Goal: Information Seeking & Learning: Check status

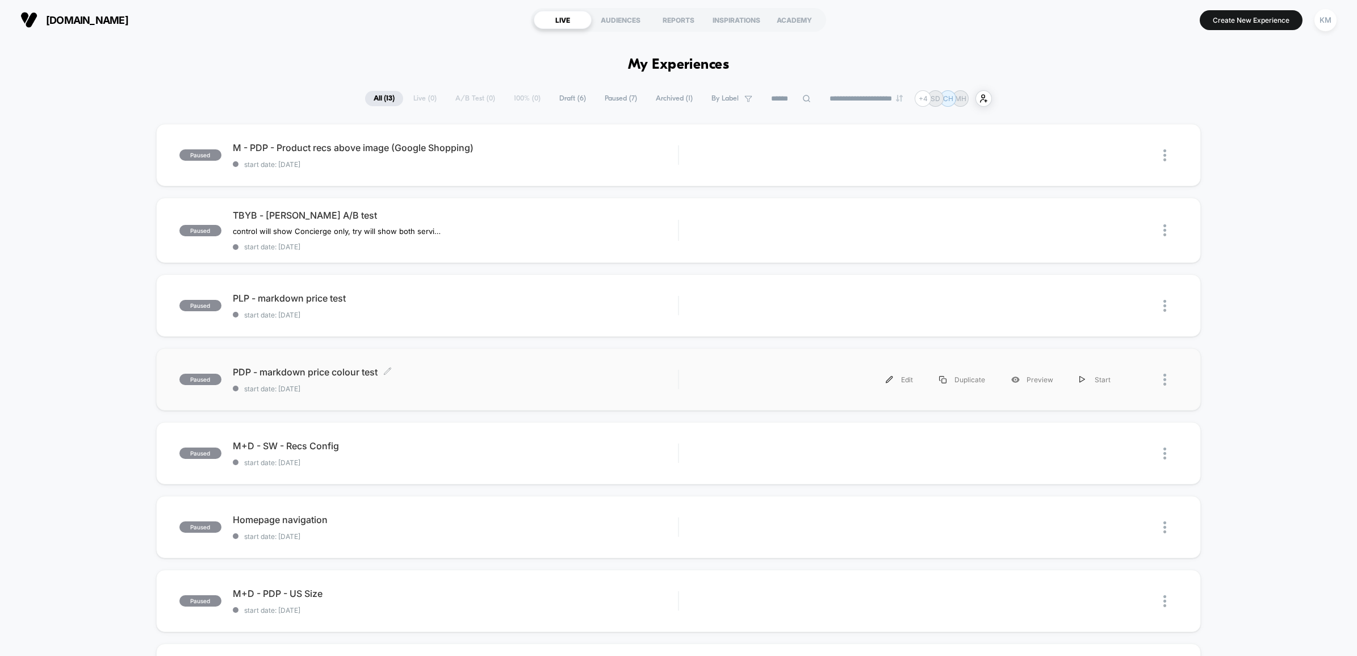
click at [428, 372] on span "PDP - markdown price colour test Click to edit experience details" at bounding box center [455, 371] width 445 height 11
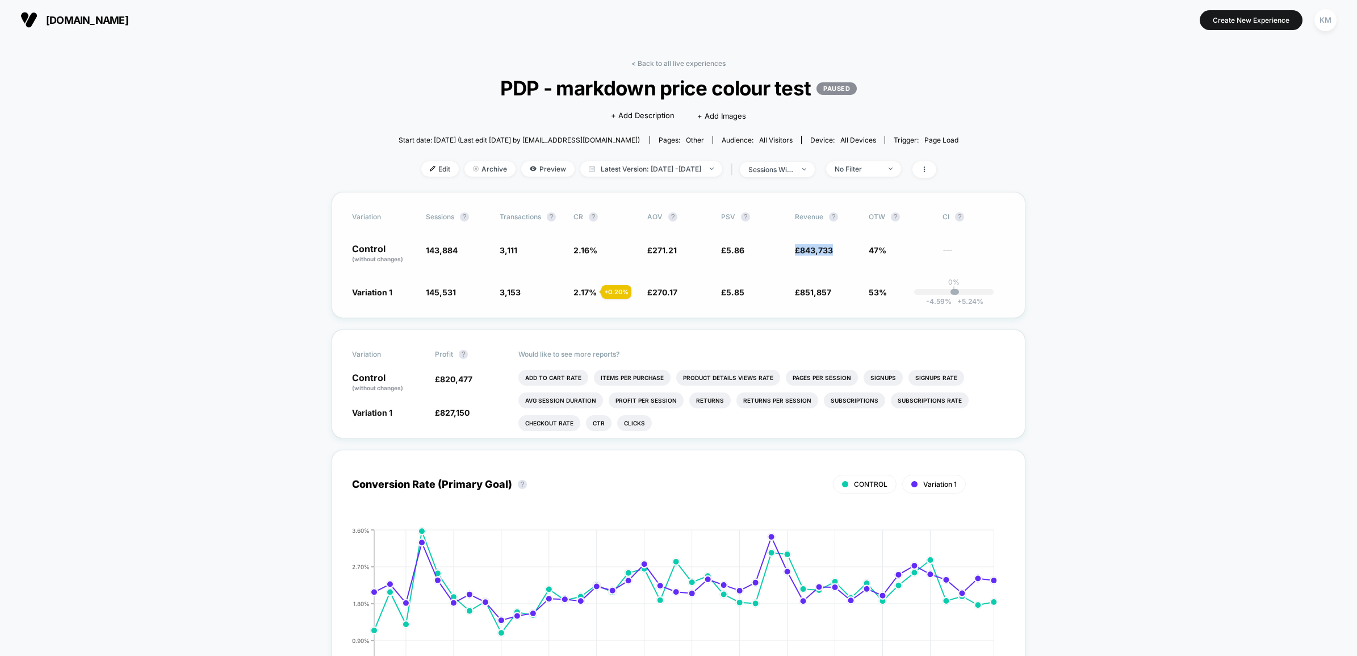
drag, startPoint x: 838, startPoint y: 250, endPoint x: 790, endPoint y: 251, distance: 47.7
click at [790, 251] on div "Control (without changes) 143,884 3,111 2.16 % £ 271.21 £ 5.86 £ 843,733 47% ---" at bounding box center [678, 253] width 653 height 19
copy span "£ 843,733"
drag, startPoint x: 834, startPoint y: 295, endPoint x: 785, endPoint y: 298, distance: 48.4
click at [785, 298] on div "Variation Sessions ? Transactions ? CR ? AOV ? PSV ? Revenue ? OTW ? CI ? Contr…" at bounding box center [679, 255] width 694 height 126
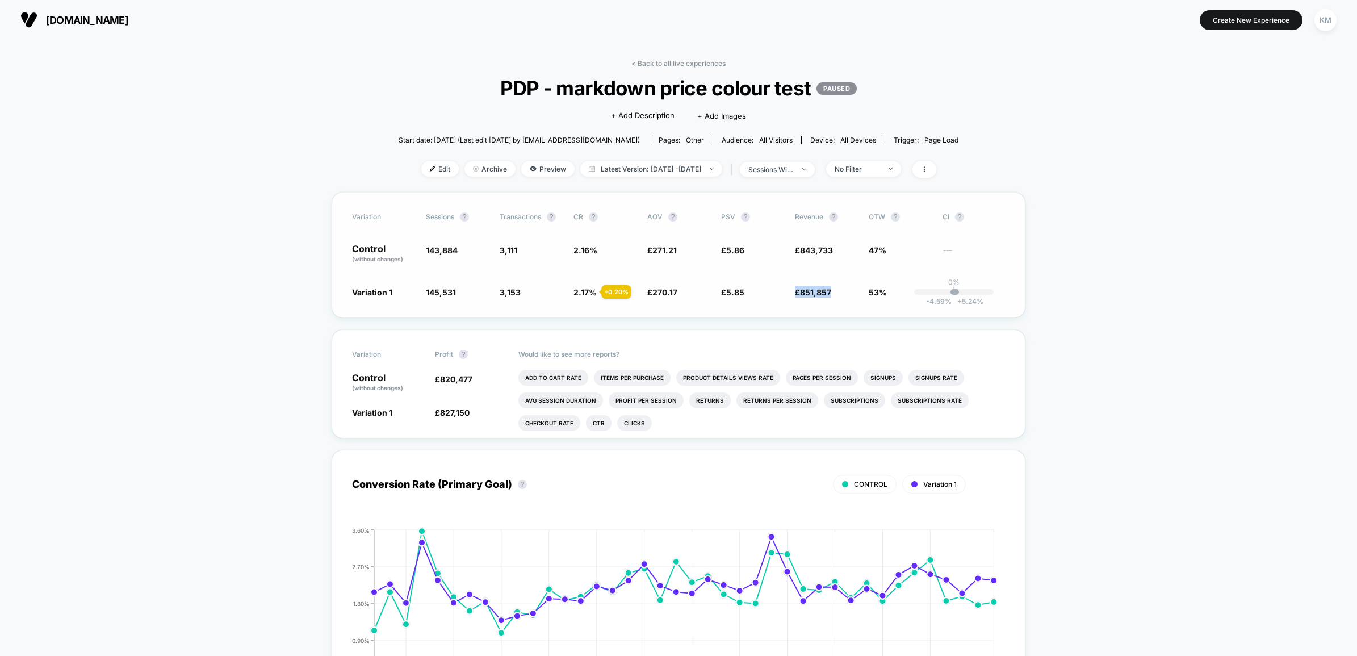
copy div "- 0.18 % £ 851,857"
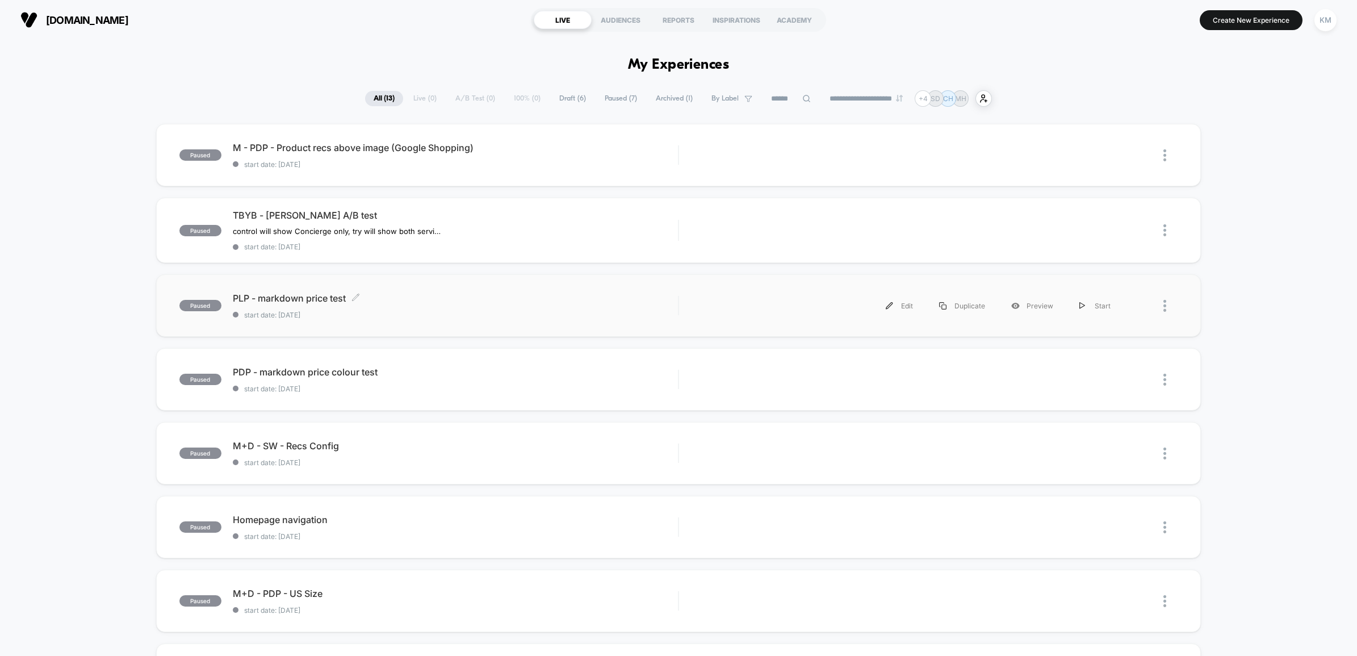
click at [537, 311] on span "start date: 25/07/2025" at bounding box center [455, 315] width 445 height 9
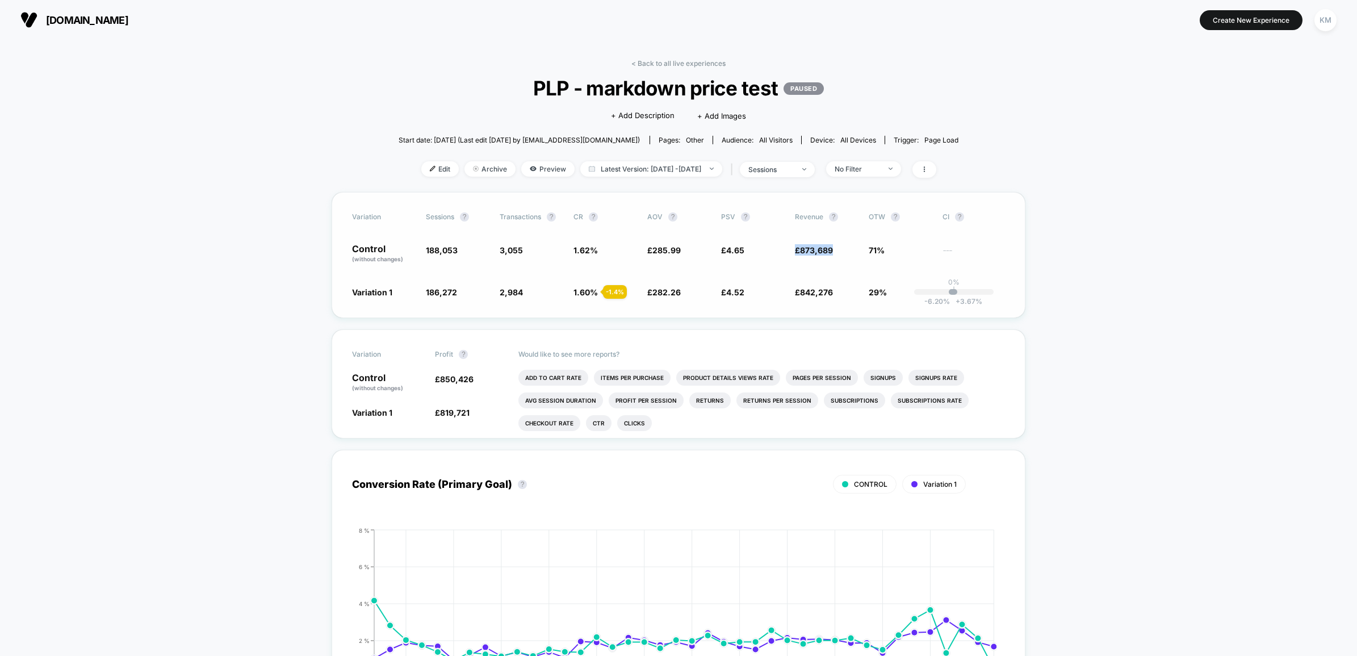
drag, startPoint x: 833, startPoint y: 252, endPoint x: 796, endPoint y: 252, distance: 36.9
click at [796, 252] on span "£ 873,689" at bounding box center [826, 253] width 62 height 19
copy span "£ 873,689"
click at [840, 275] on div "Variation Sessions ? Transactions ? CR ? AOV ? PSV ? Revenue ? OTW ? CI ? Contr…" at bounding box center [679, 255] width 694 height 126
drag, startPoint x: 818, startPoint y: 290, endPoint x: 793, endPoint y: 292, distance: 24.5
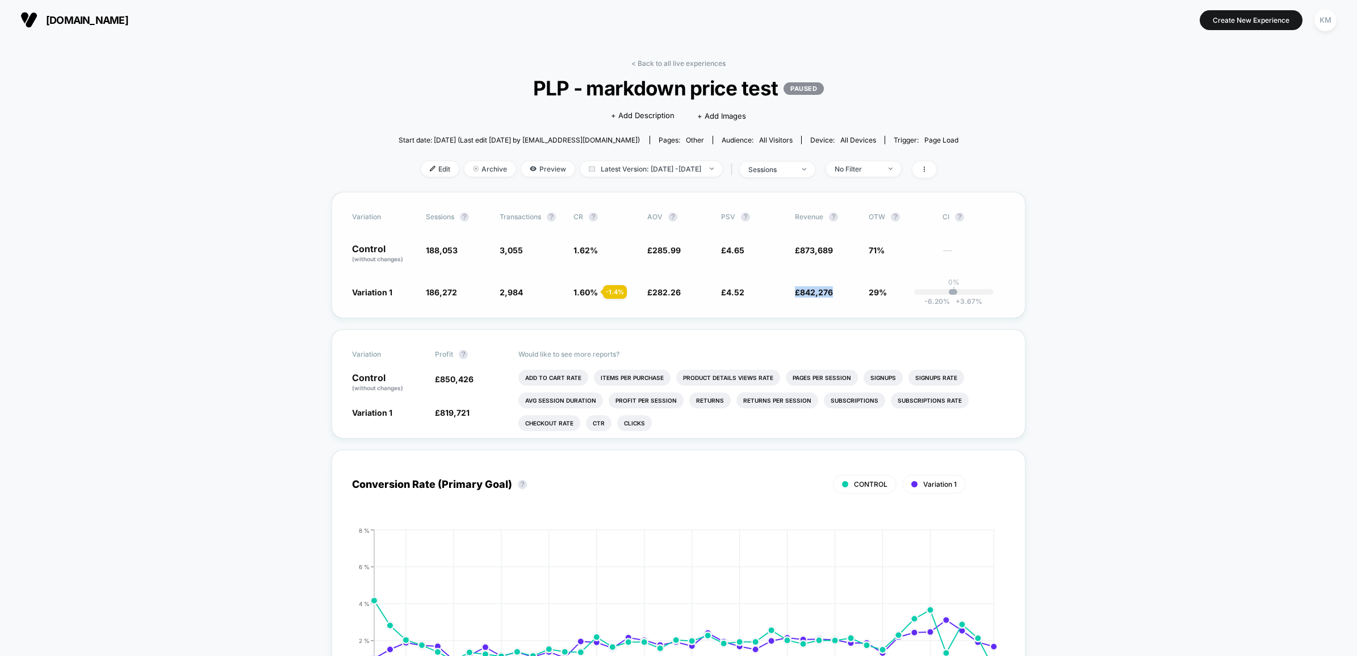
click at [793, 292] on div "Variation 1 186,272 - 0.95 % 2,984 - 1.4 % 1.60 % - 1.4 % £ 282.26 - 1.3 % £ 4.…" at bounding box center [678, 291] width 653 height 11
copy span "£ 842,276"
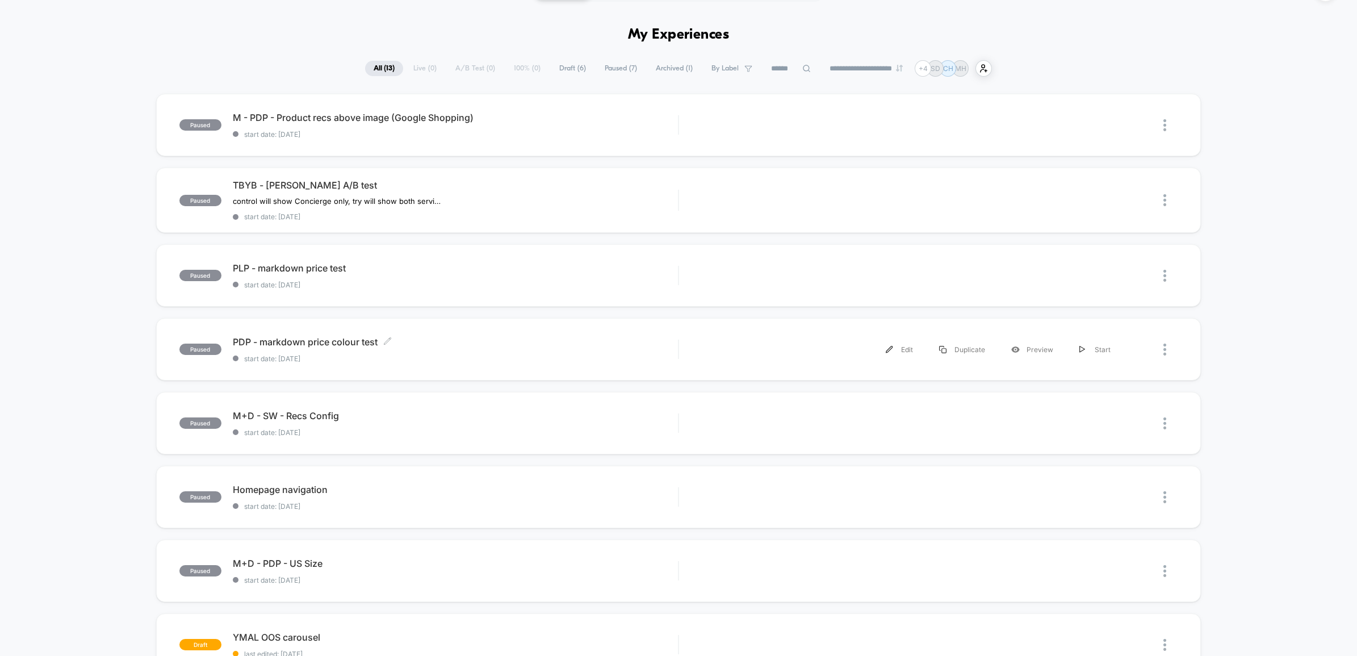
scroll to position [31, 0]
click at [501, 447] on div "paused M+D - SW - Recs Config start date: 21/07/2025 Edit Duplicate Preview Sta…" at bounding box center [678, 422] width 1045 height 62
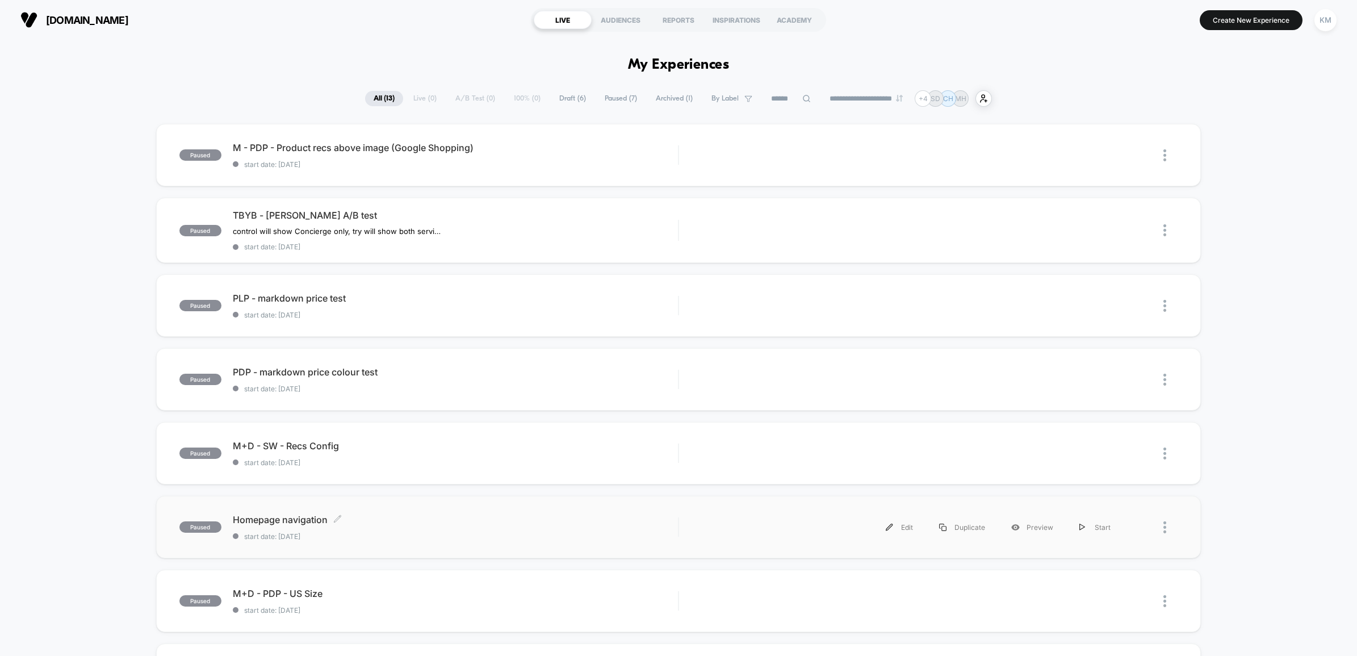
click at [392, 528] on div "Homepage navigation Click to edit experience details Click to edit experience d…" at bounding box center [455, 527] width 445 height 27
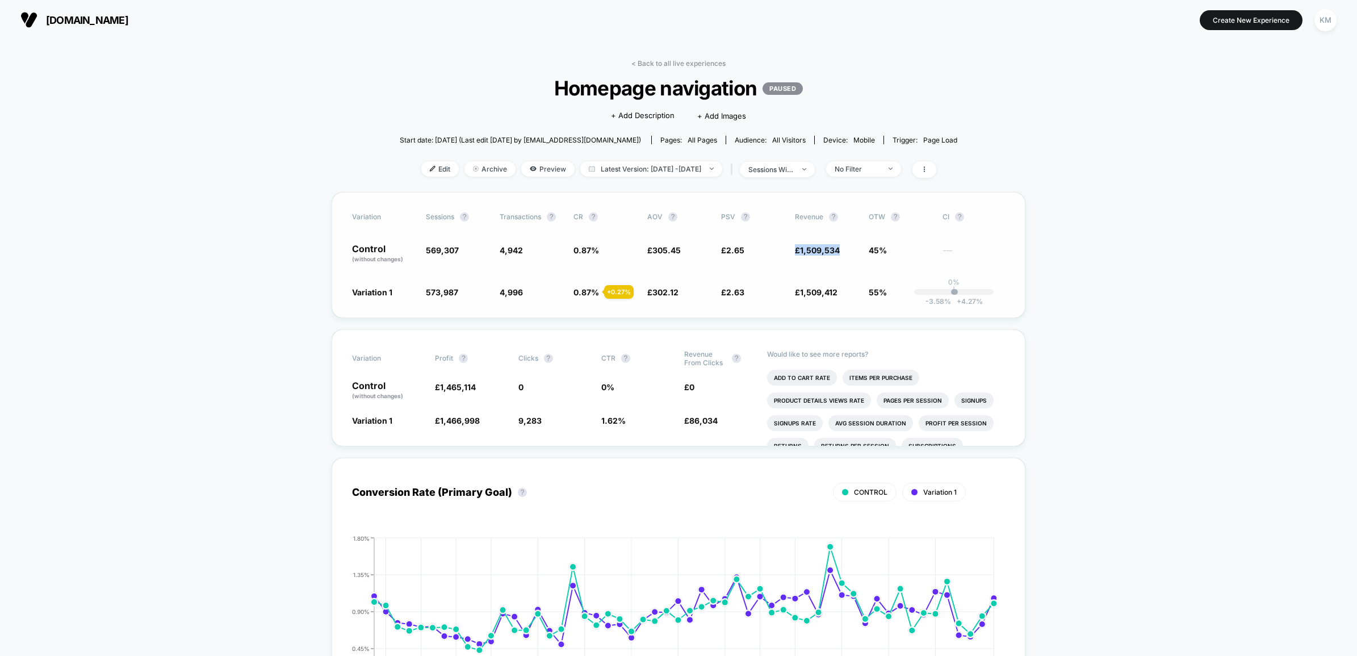
drag, startPoint x: 843, startPoint y: 252, endPoint x: 791, endPoint y: 251, distance: 52.2
click at [791, 251] on div "Control (without changes) 569,307 4,942 0.87 % £ 305.45 £ 2.65 £ 1,509,534 45% …" at bounding box center [678, 253] width 653 height 19
copy span "£ 1,509,534"
drag, startPoint x: 835, startPoint y: 288, endPoint x: 794, endPoint y: 296, distance: 42.1
click at [794, 296] on div "Variation Sessions ? Transactions ? CR ? AOV ? PSV ? Revenue ? OTW ? CI ? Contr…" at bounding box center [679, 255] width 694 height 126
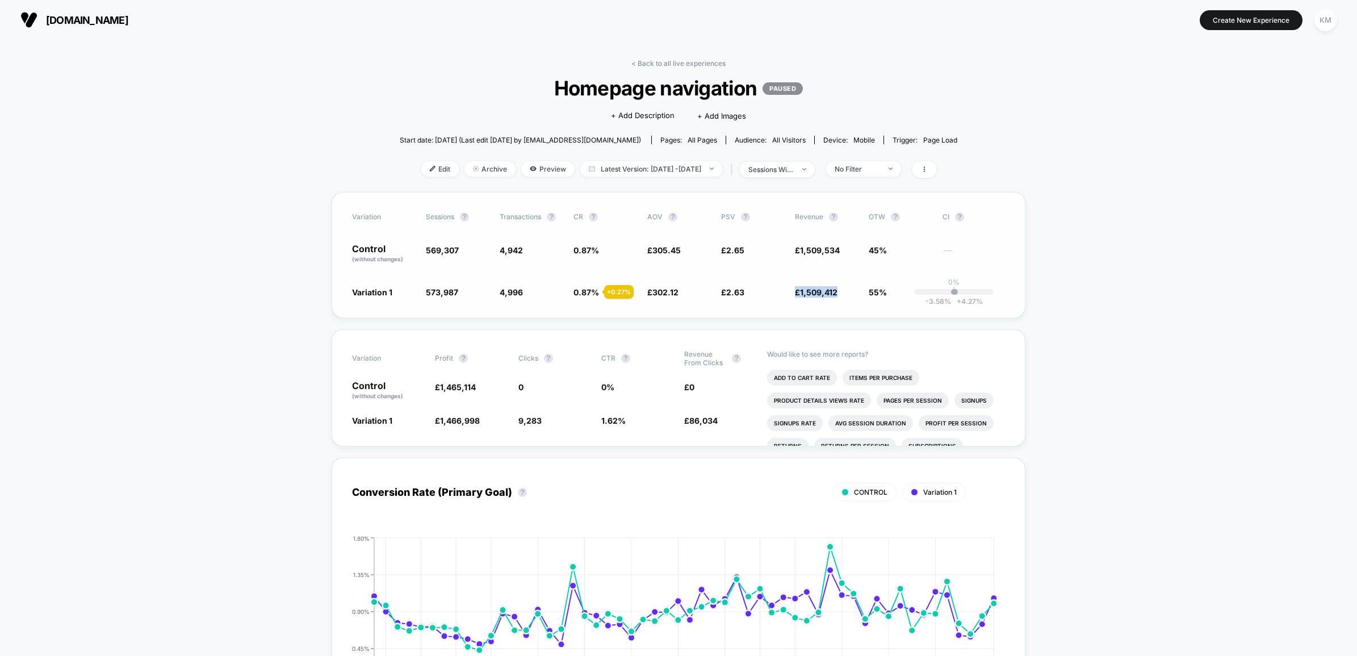
copy span "£ 1,509,412"
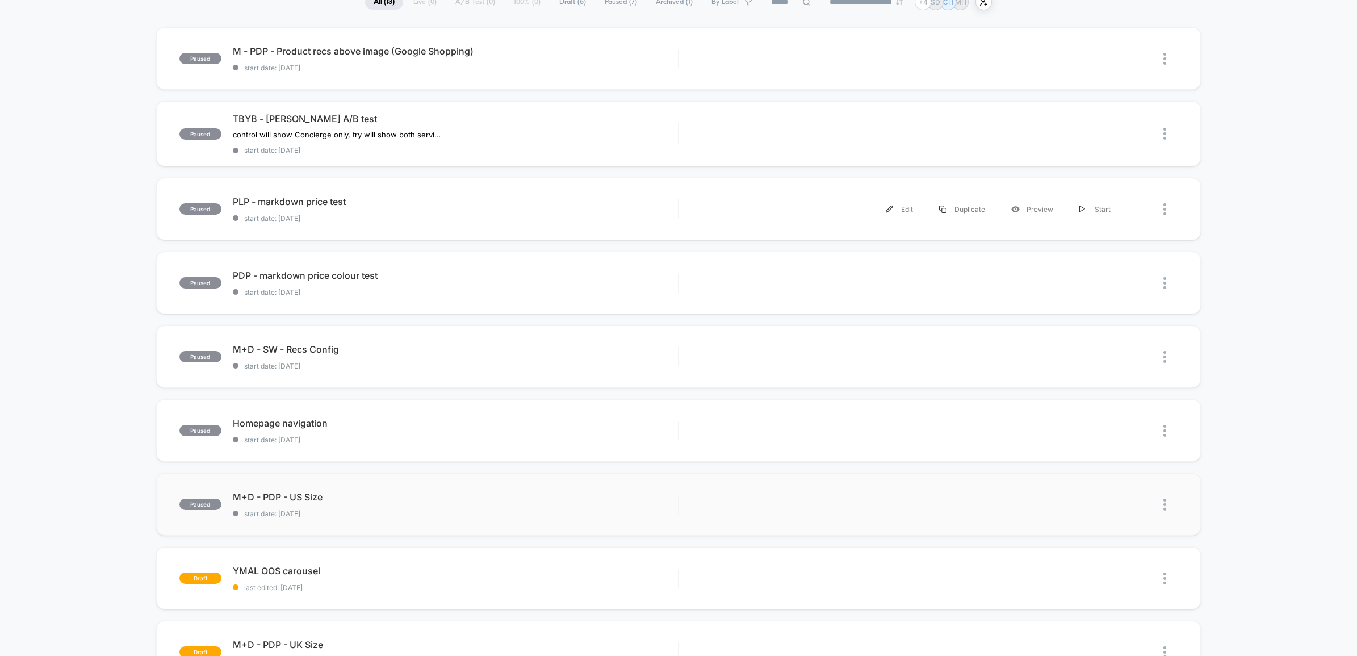
scroll to position [18, 0]
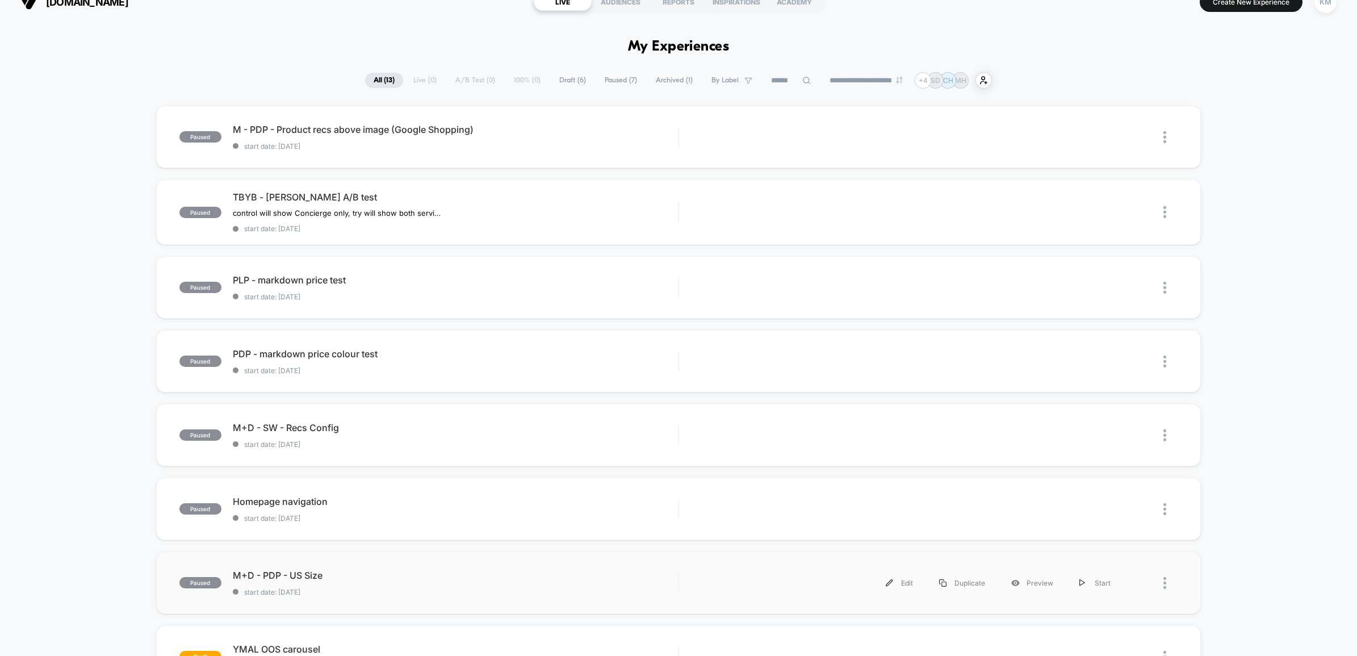
click at [424, 597] on div "paused M+D - PDP - US Size start date: 13/06/2025 Edit Duplicate Preview Start" at bounding box center [678, 582] width 1045 height 62
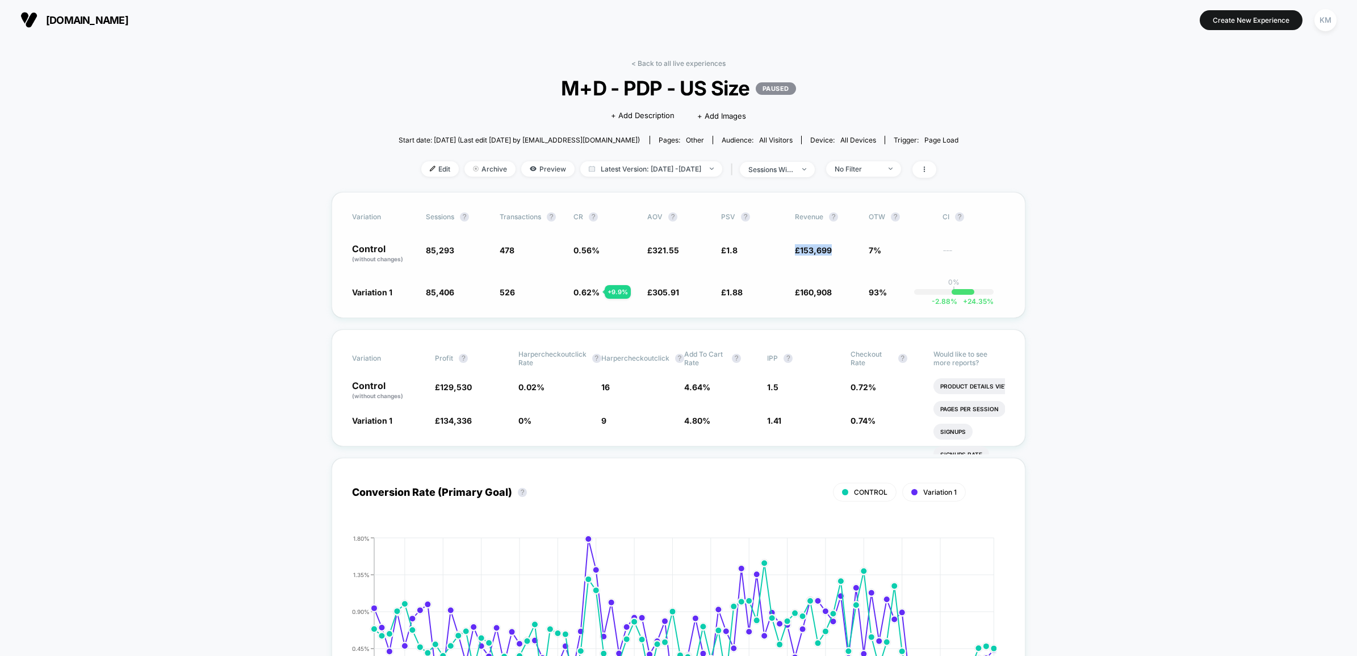
drag, startPoint x: 833, startPoint y: 246, endPoint x: 792, endPoint y: 250, distance: 40.6
click at [792, 250] on div "Control (without changes) 85,293 478 0.56 % £ 321.55 £ 1.8 £ 153,699 7% ---" at bounding box center [678, 253] width 653 height 19
copy span "£ 153,699"
click at [808, 245] on span "153,699" at bounding box center [816, 250] width 32 height 10
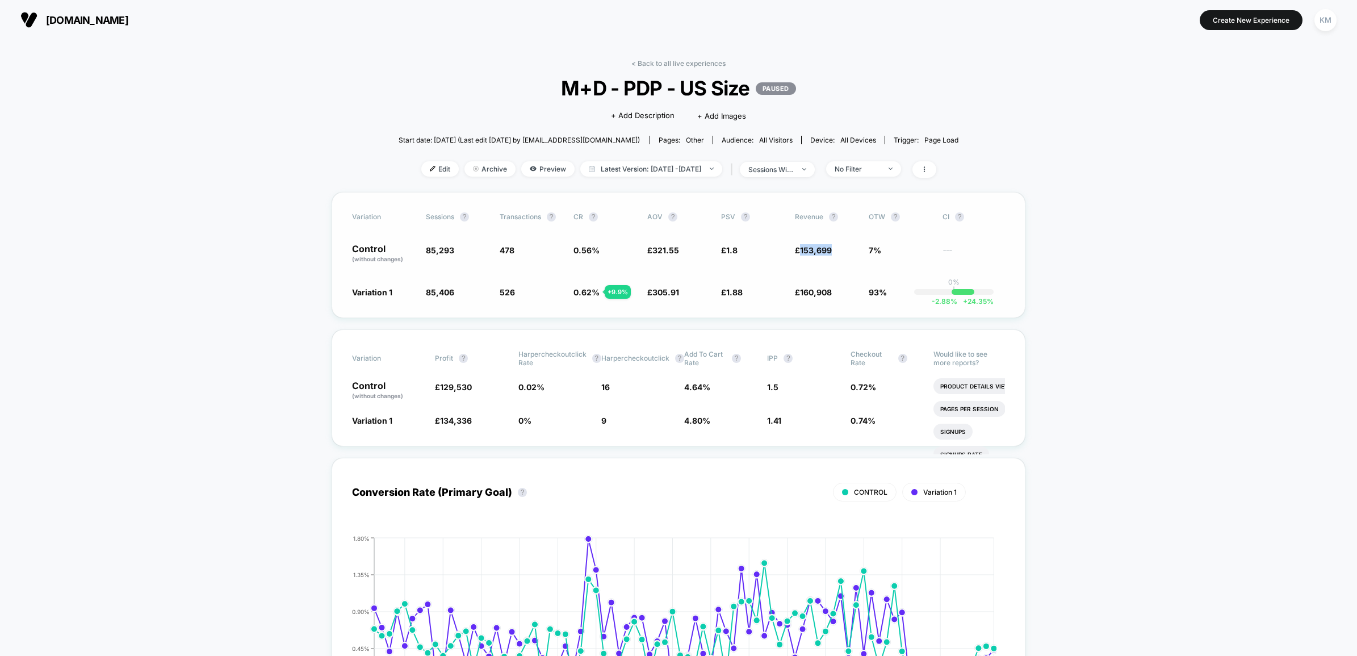
click at [808, 245] on span "153,699" at bounding box center [816, 250] width 32 height 10
click at [831, 299] on div "Variation Sessions ? Transactions ? CR ? AOV ? PSV ? Revenue ? OTW ? CI ? Contr…" at bounding box center [679, 255] width 694 height 126
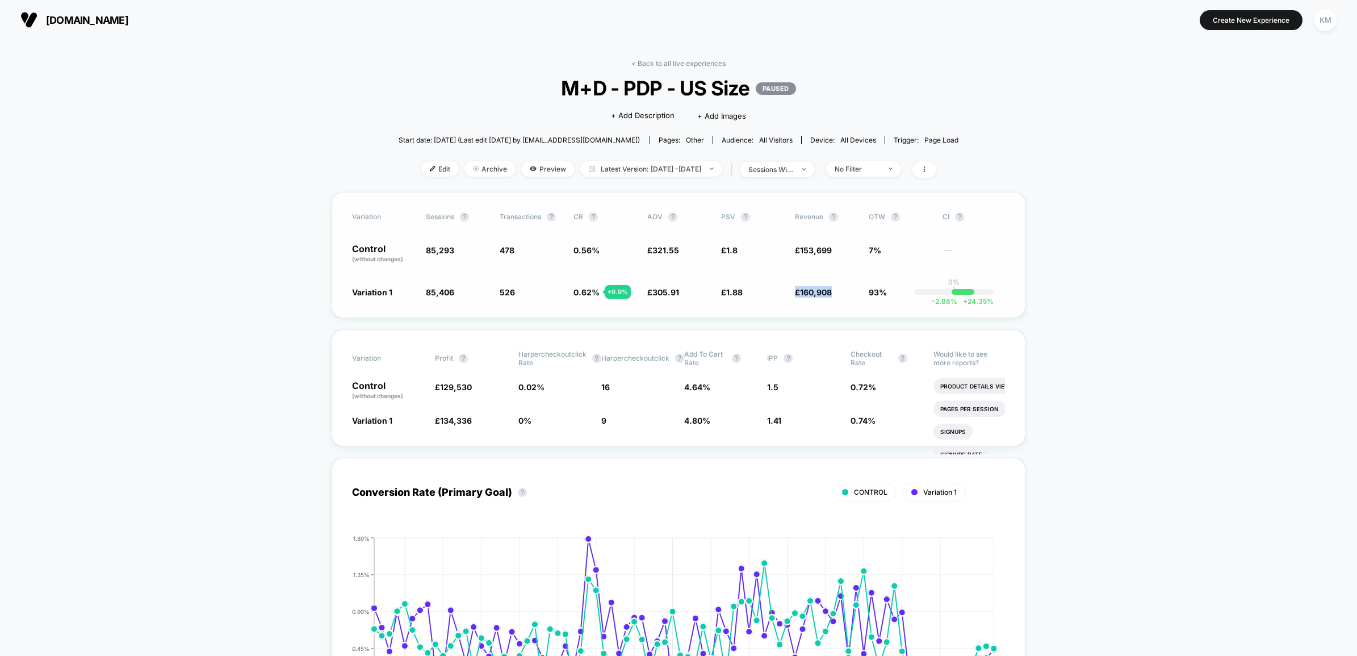
drag, startPoint x: 833, startPoint y: 288, endPoint x: 793, endPoint y: 290, distance: 39.3
click at [793, 290] on div "Variation 1 85,406 + 0.13 % 526 + 9.9 % 0.62 % + 9.9 % £ 305.91 - 4.9 % £ 1.88 …" at bounding box center [678, 291] width 653 height 11
copy span "£ 160,908"
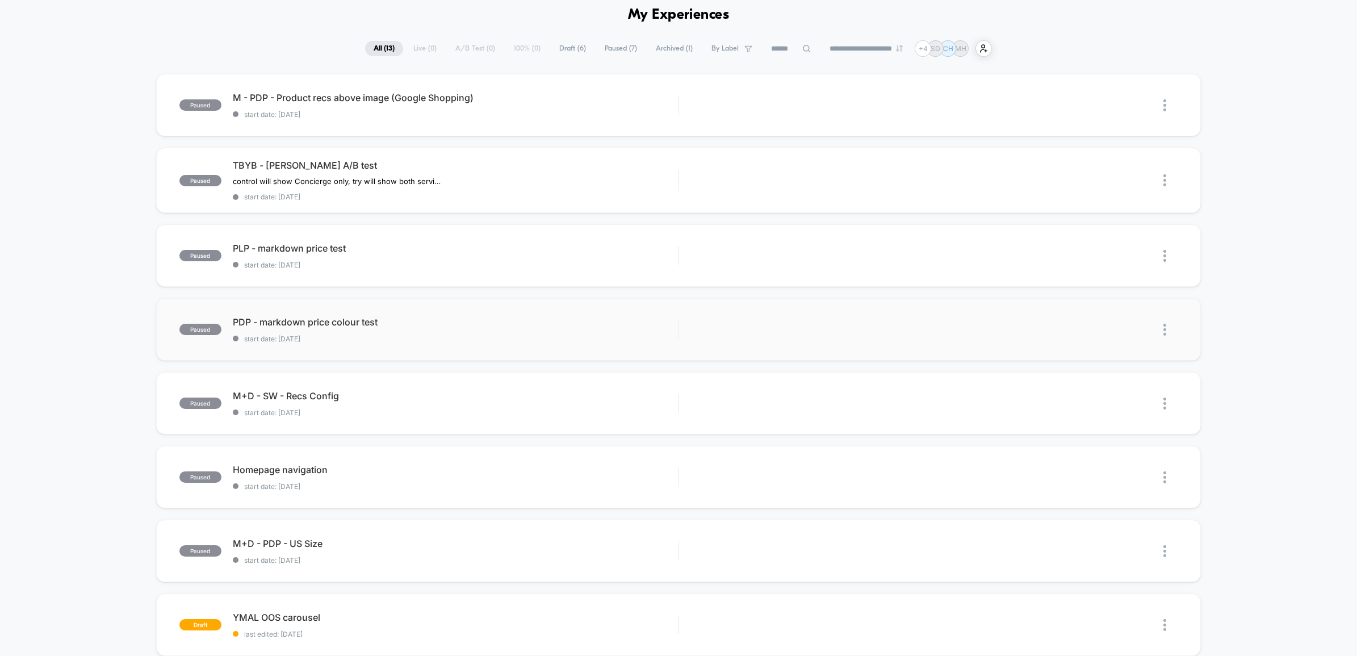
scroll to position [51, 0]
click at [454, 469] on span "Homepage navigation Click to edit experience details" at bounding box center [455, 468] width 445 height 11
